Goal: Task Accomplishment & Management: Use online tool/utility

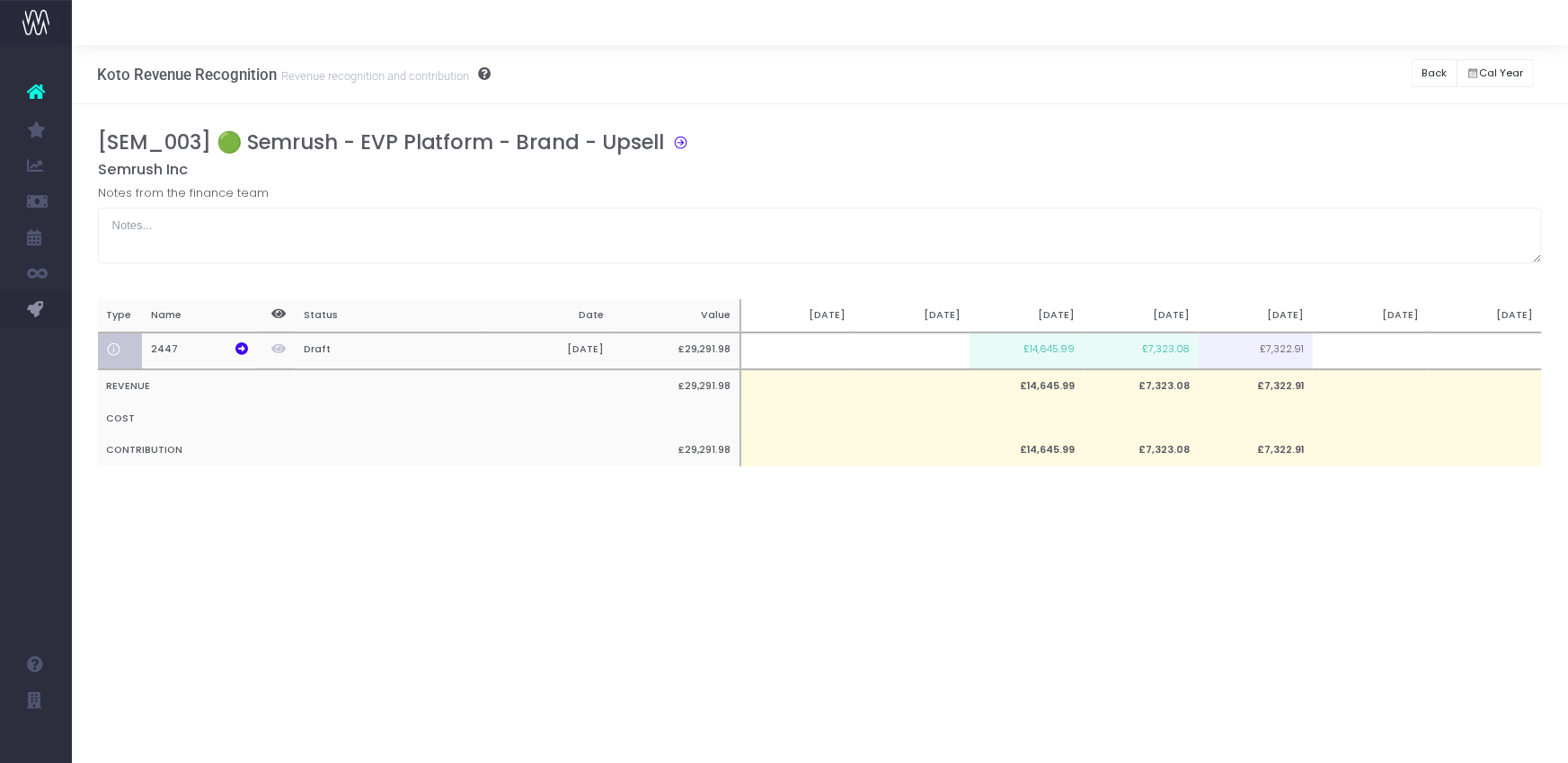
scroll to position [0, 14]
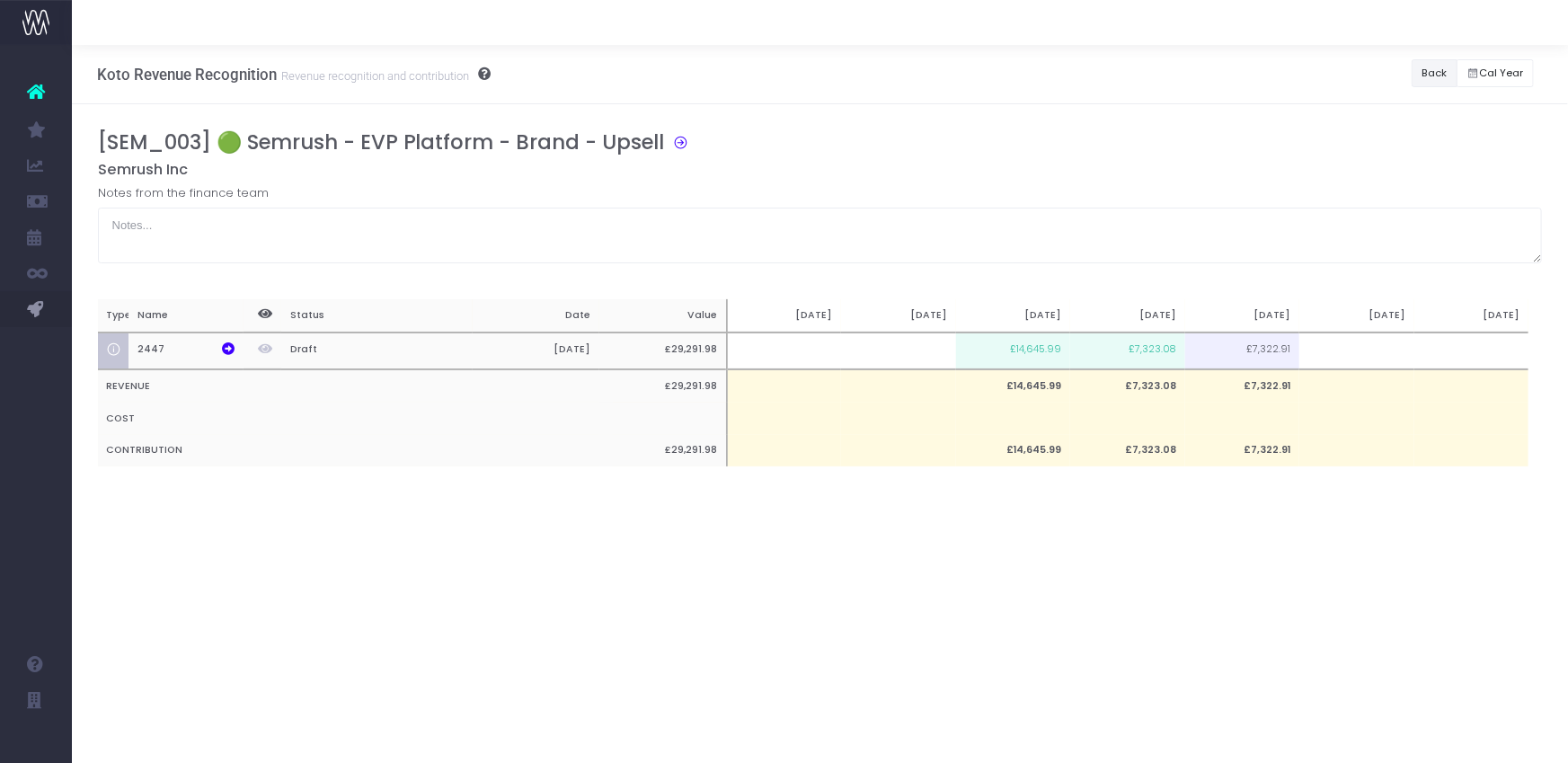
click at [1420, 73] on button "Back" at bounding box center [1435, 73] width 46 height 27
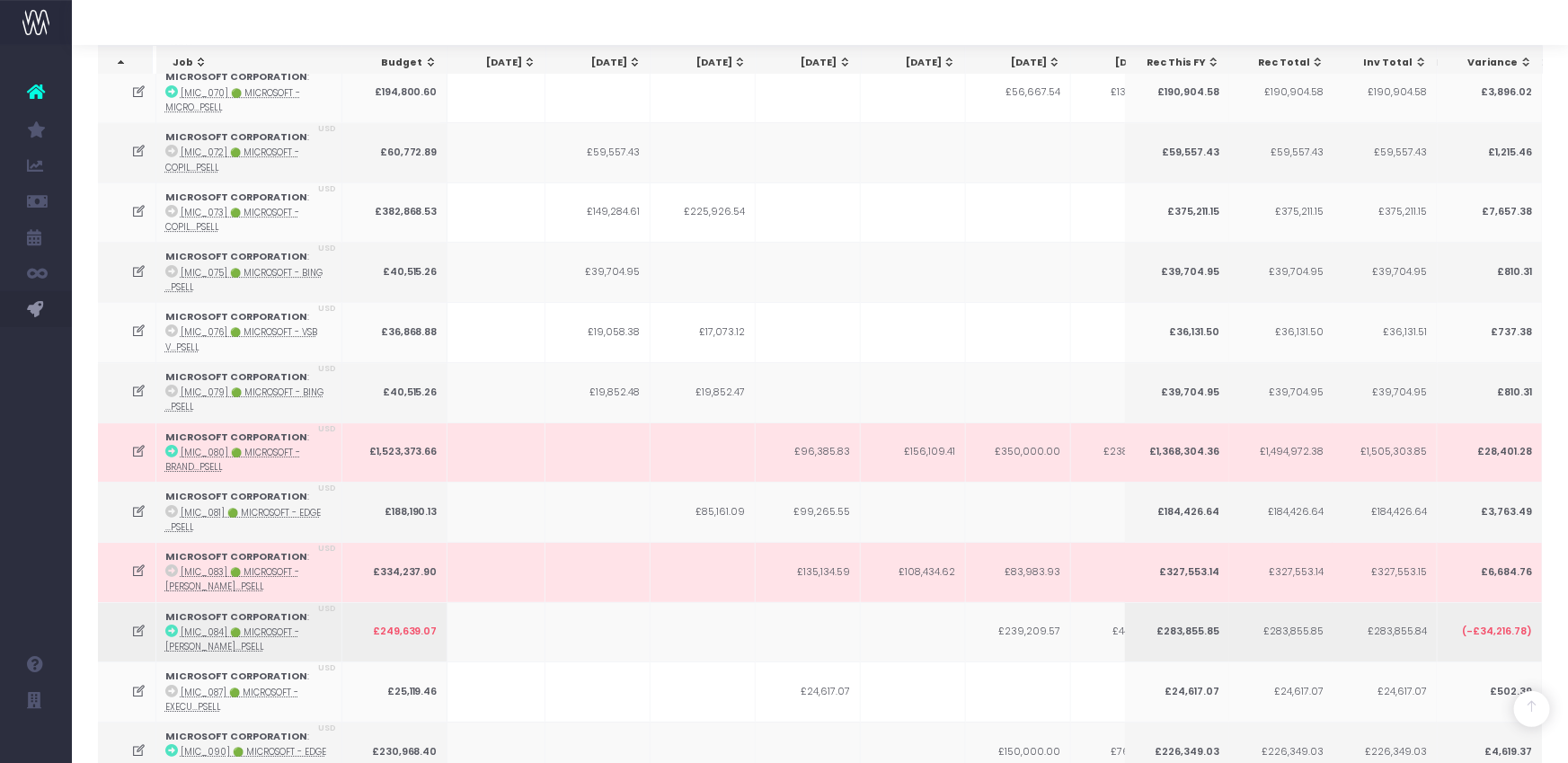
scroll to position [3020, 0]
click at [137, 623] on icon at bounding box center [138, 630] width 16 height 16
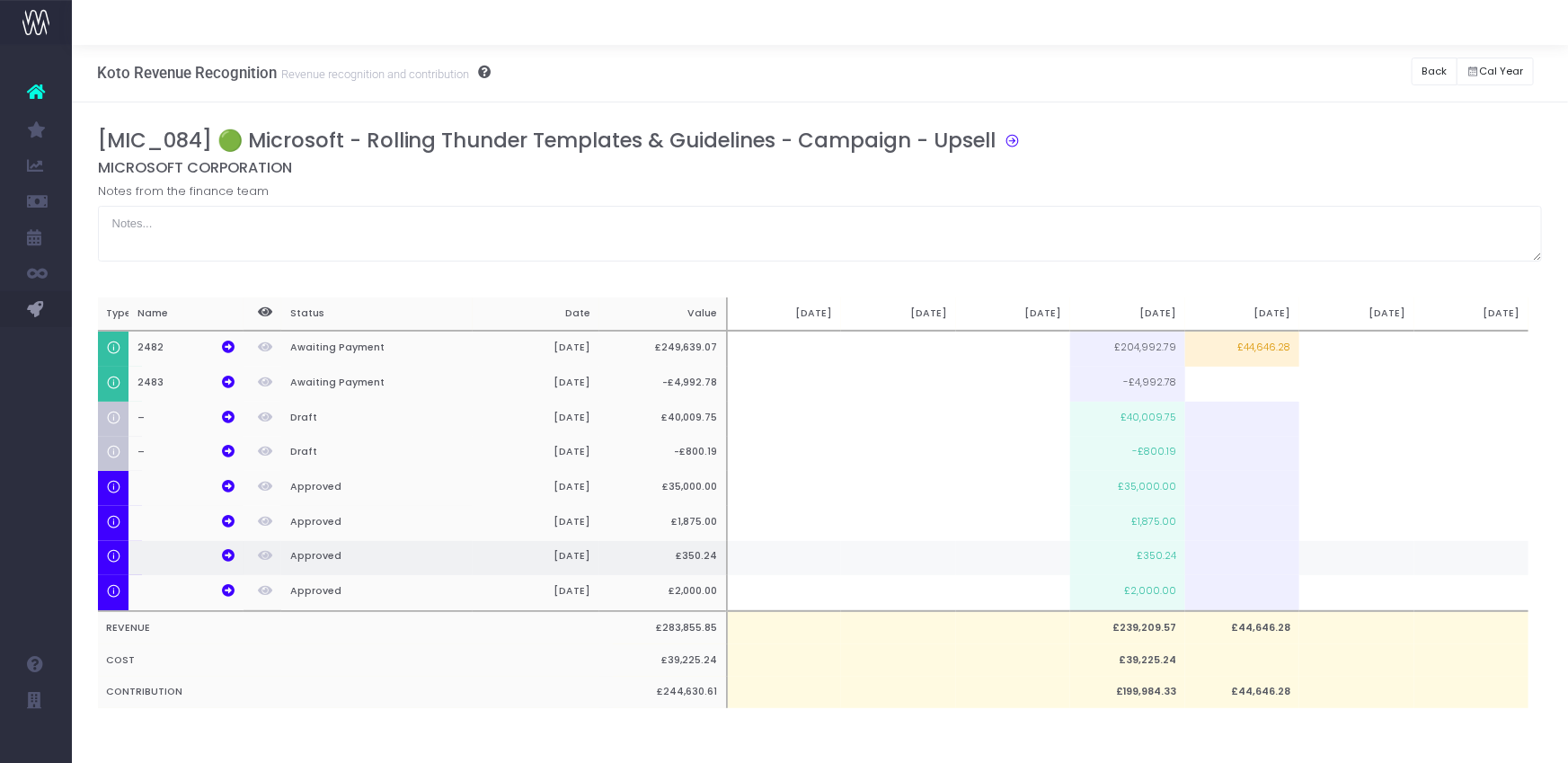
scroll to position [0, 0]
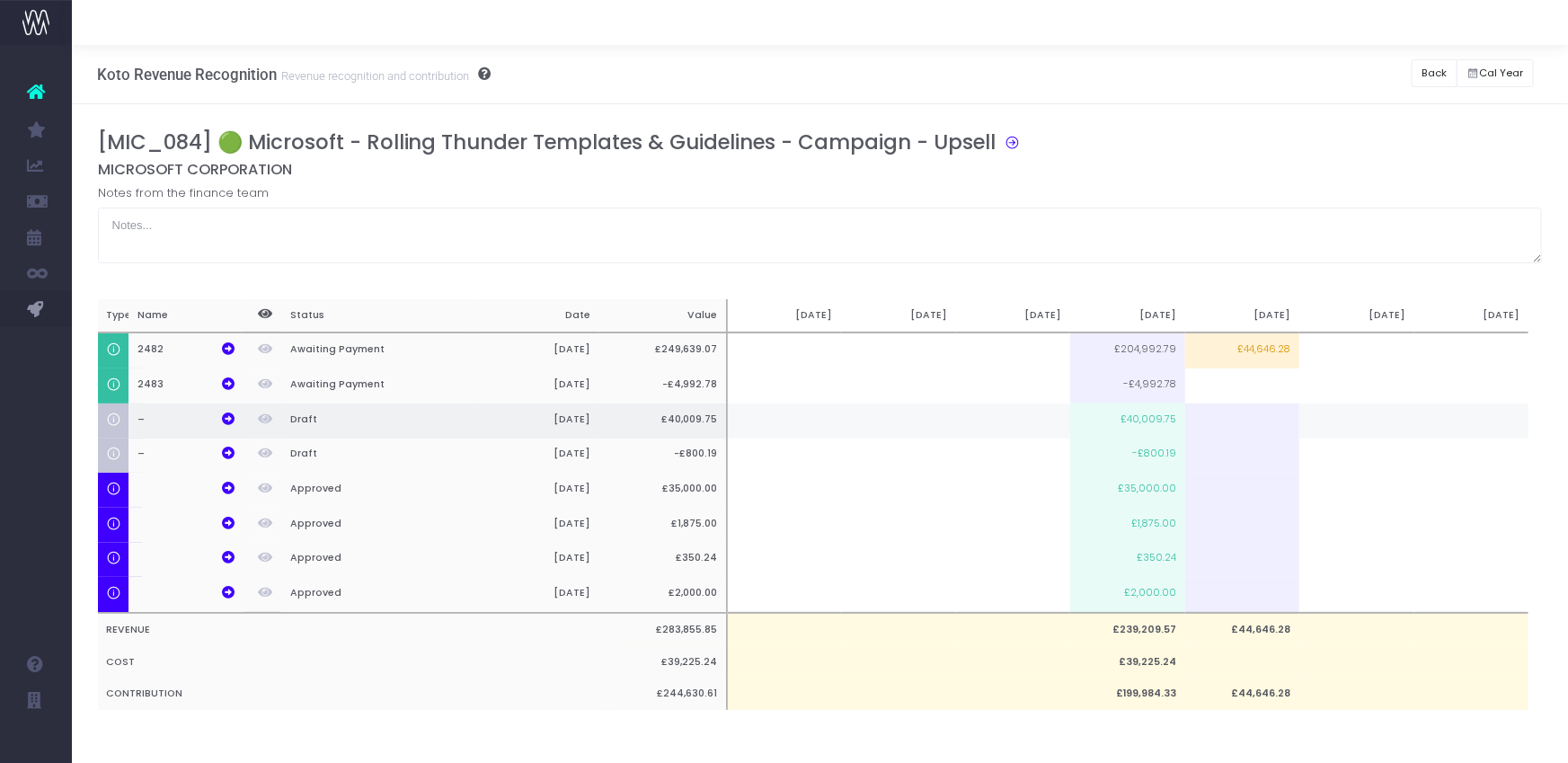
click at [1158, 428] on td "£40,009.75" at bounding box center [1127, 420] width 115 height 35
type input "£40,009.75"
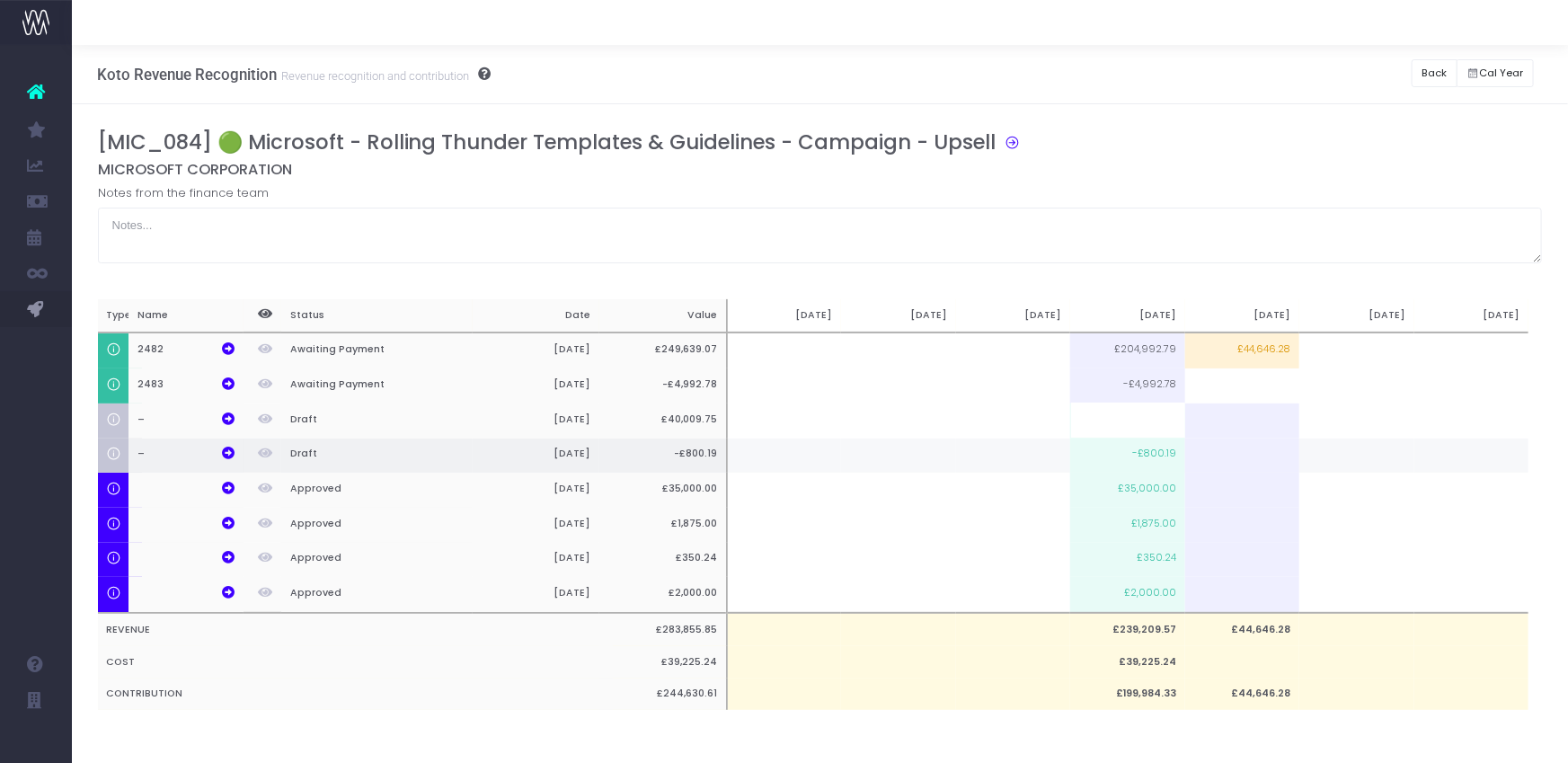
click at [1147, 456] on td "-£800.19" at bounding box center [1127, 456] width 115 height 35
type input "-£800.19"
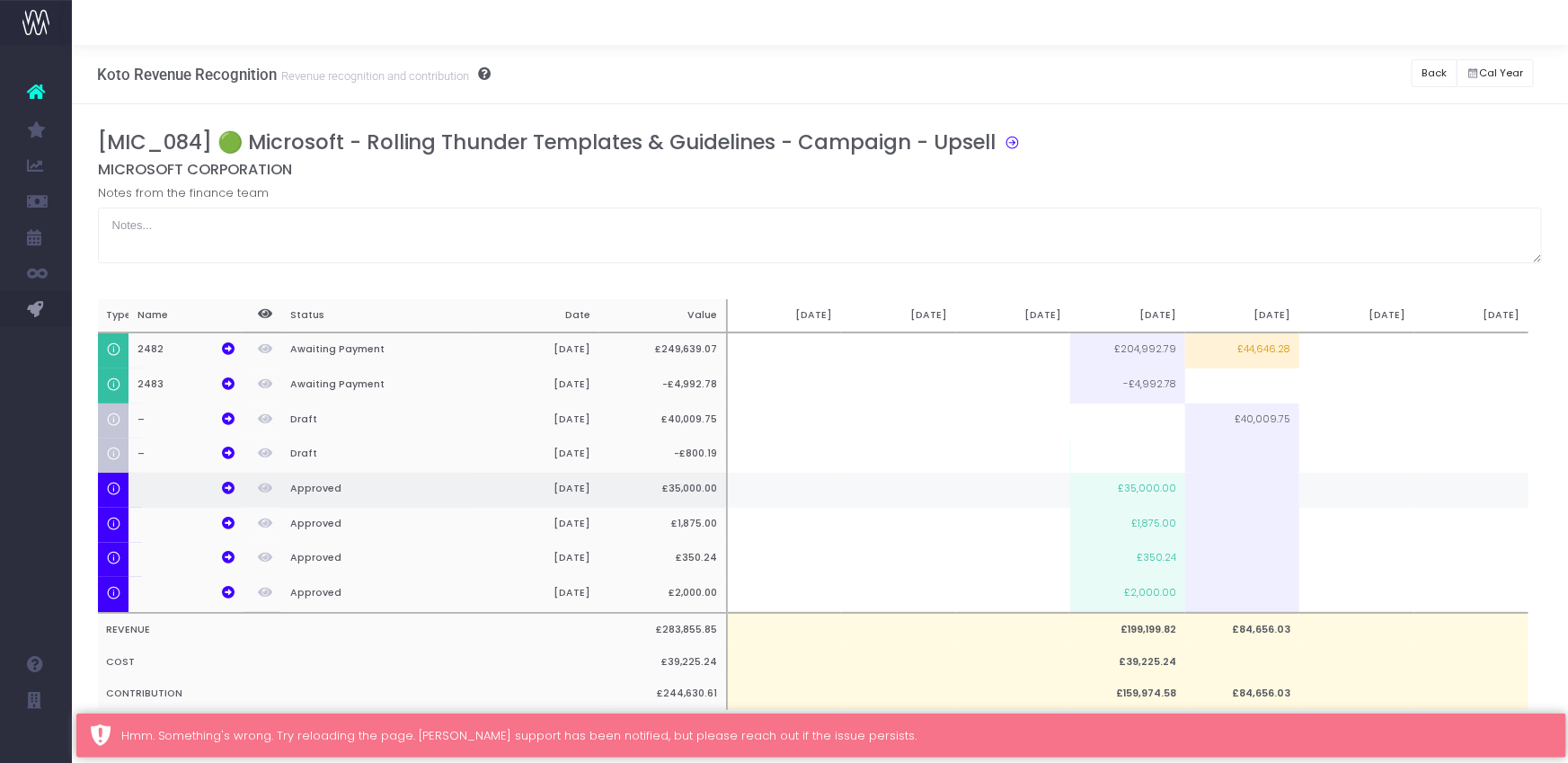
click at [1141, 487] on td "£35,000.00" at bounding box center [1127, 490] width 115 height 35
type input "£35,000.00"
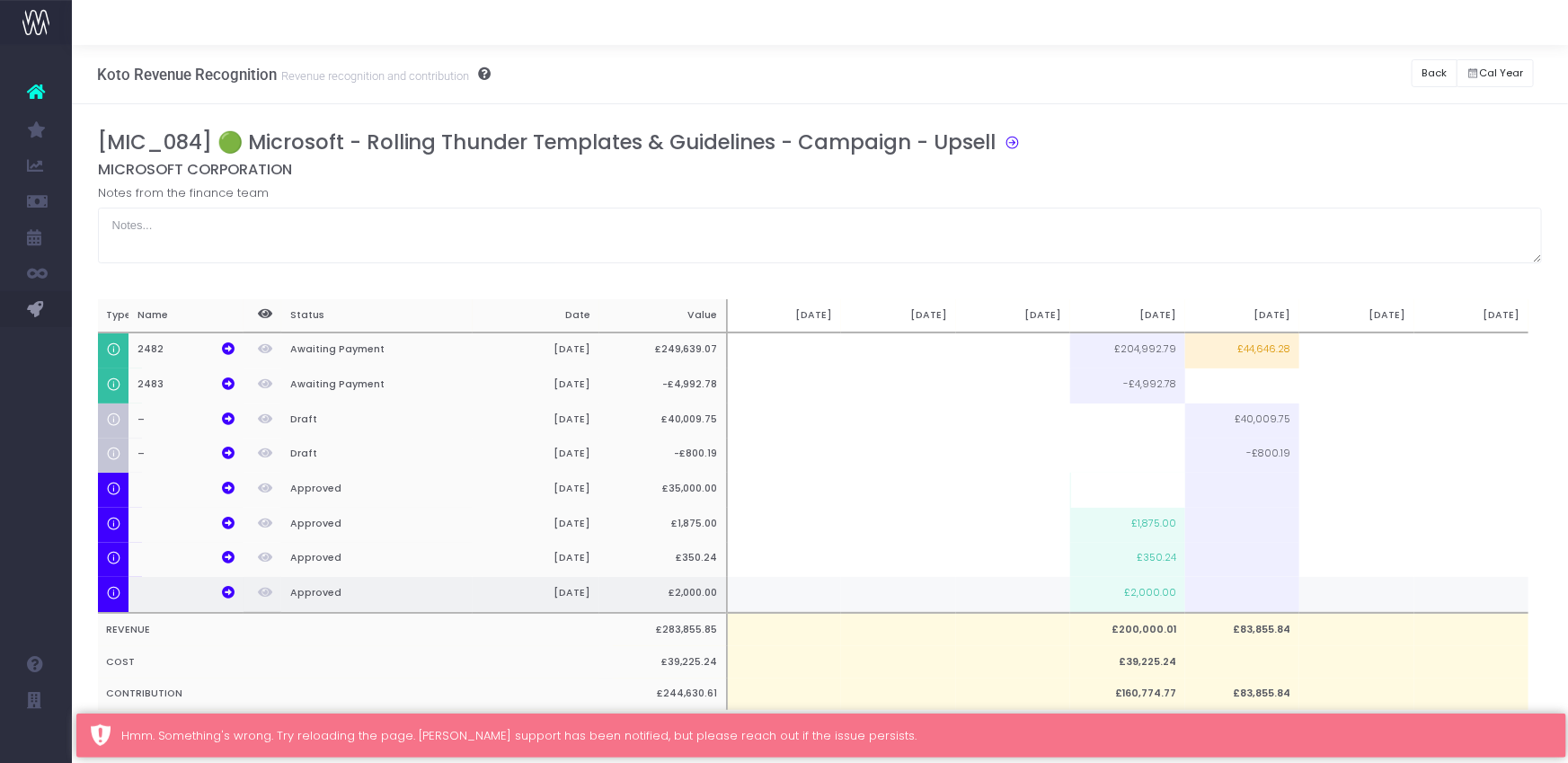
click at [1151, 594] on td "£2,000.00" at bounding box center [1127, 594] width 115 height 36
type input "£2,000.00"
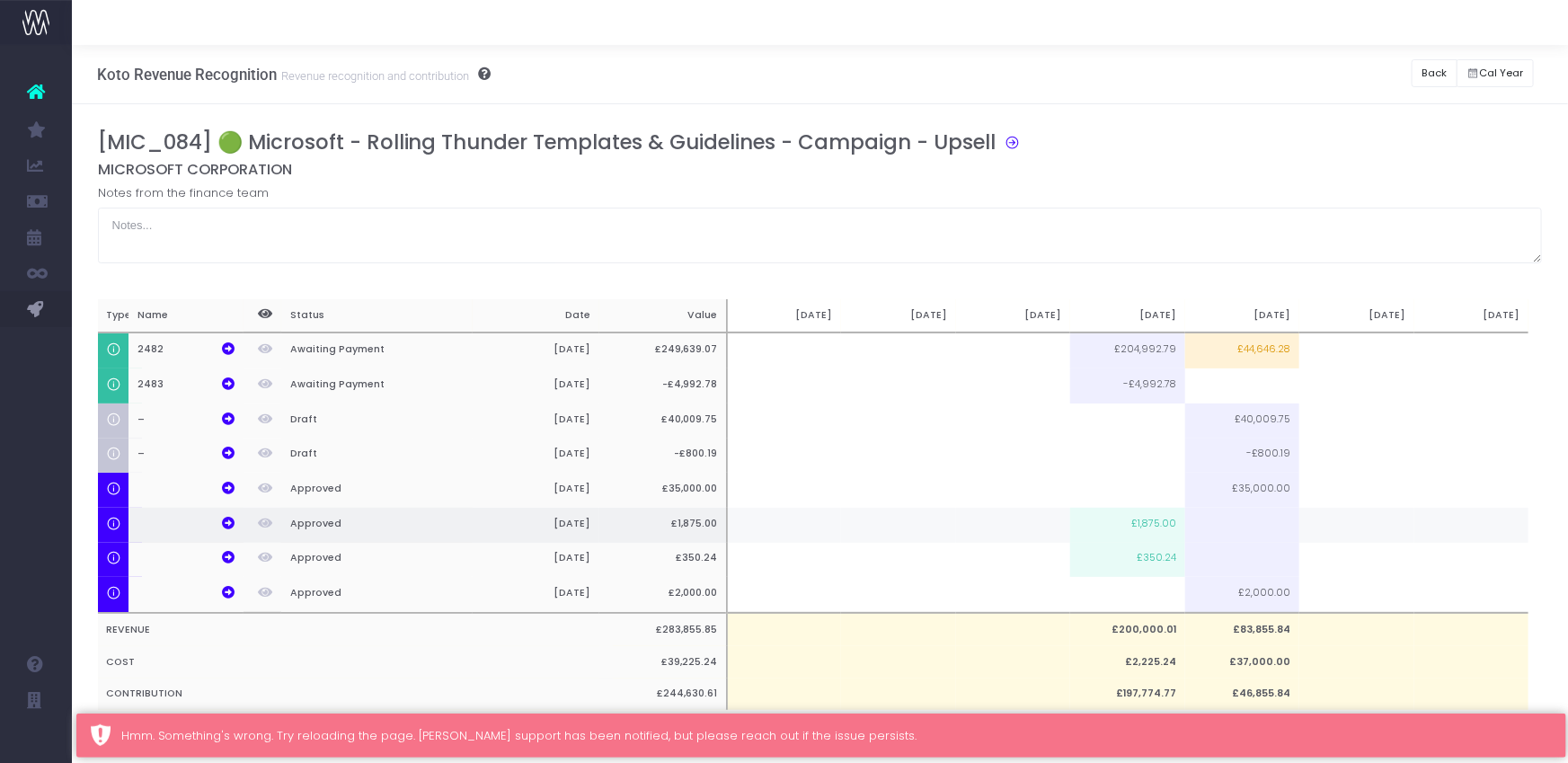
click at [1163, 530] on td "£1,875.00" at bounding box center [1127, 525] width 115 height 35
type input "£1,875.00"
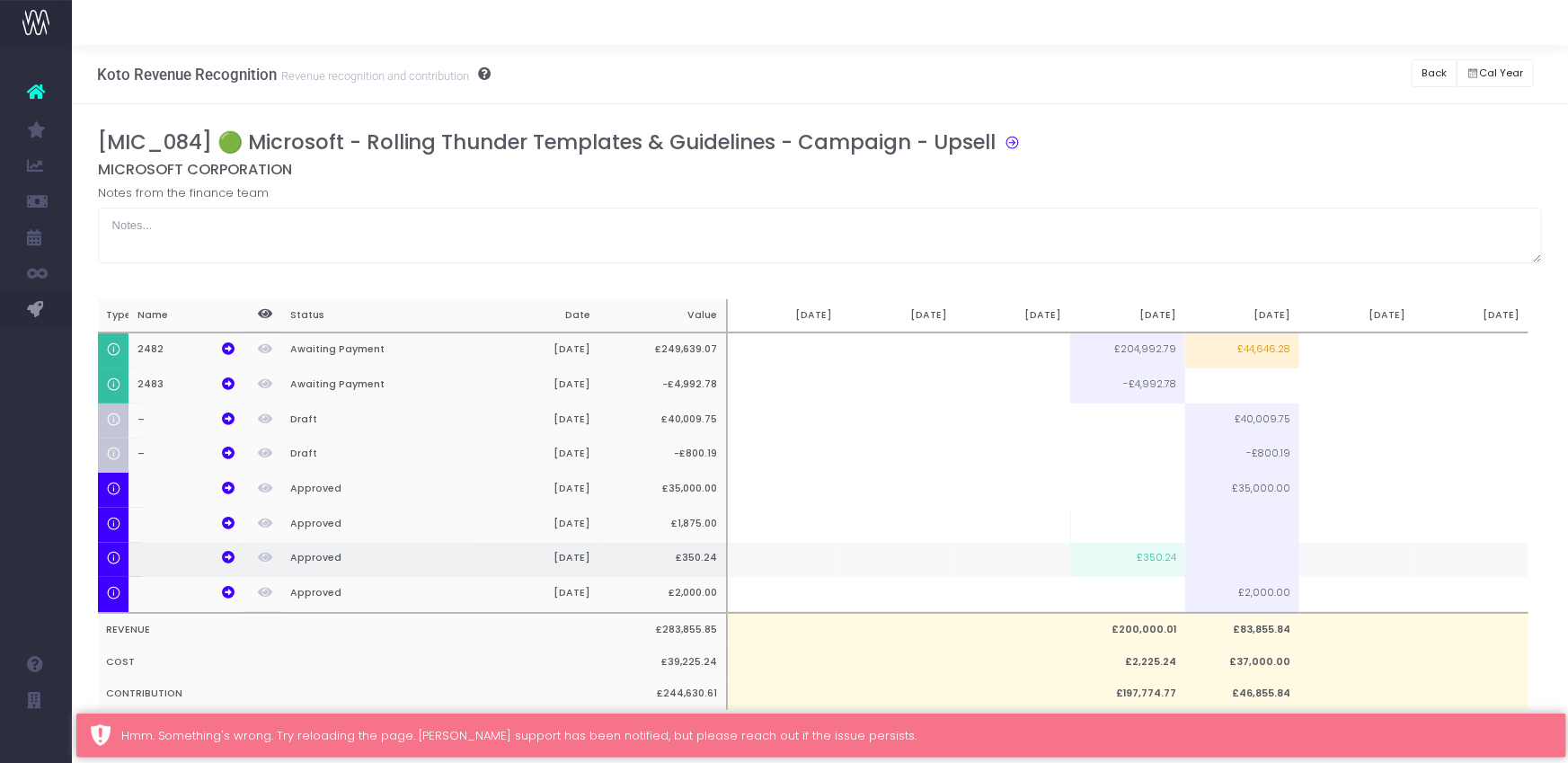
click at [1155, 564] on td "£350.24" at bounding box center [1127, 560] width 115 height 35
type input "£350.24"
click at [1148, 161] on h5 "MICROSOFT CORPORATION" at bounding box center [820, 170] width 1445 height 18
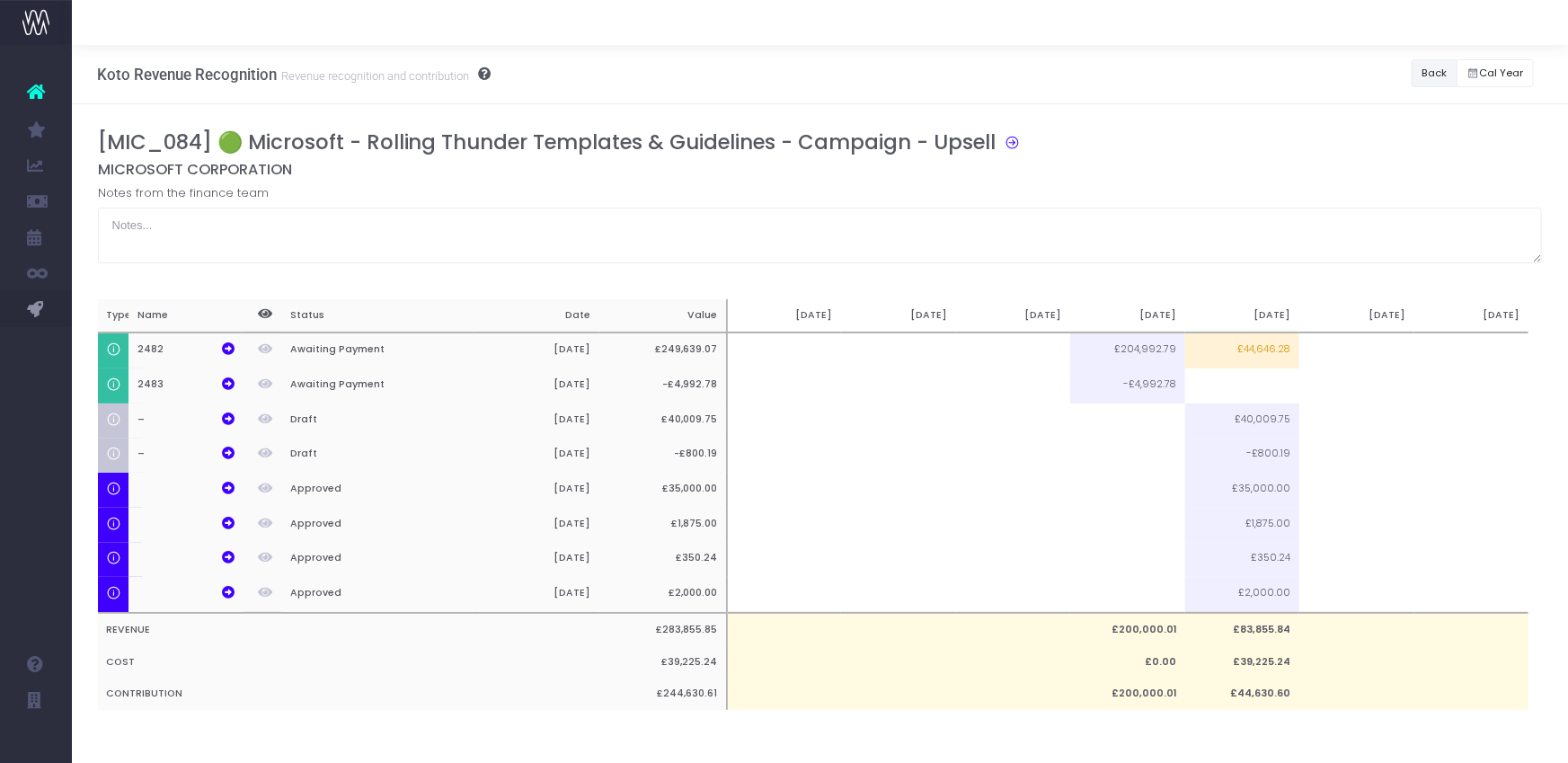
click at [1425, 70] on button "Back" at bounding box center [1435, 73] width 46 height 27
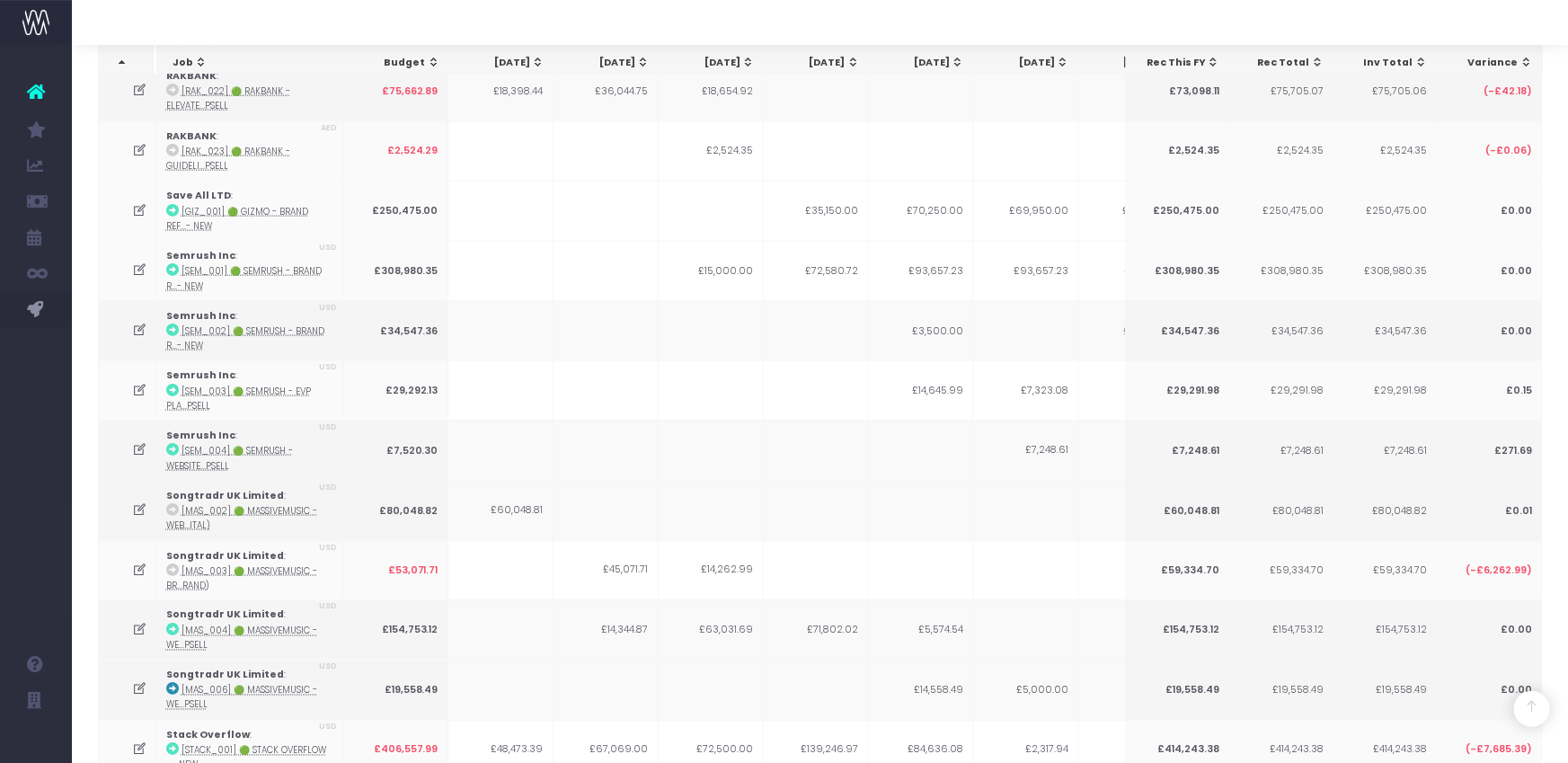
scroll to position [4661, 0]
